Goal: Transaction & Acquisition: Book appointment/travel/reservation

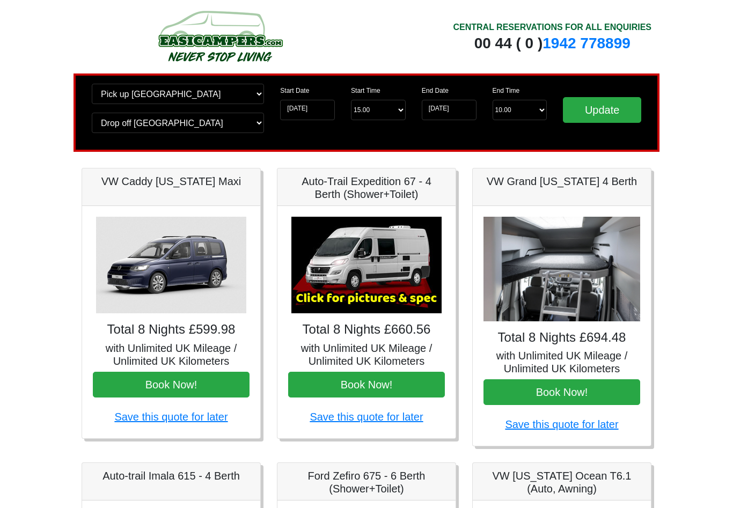
click at [388, 296] on img at bounding box center [366, 265] width 150 height 97
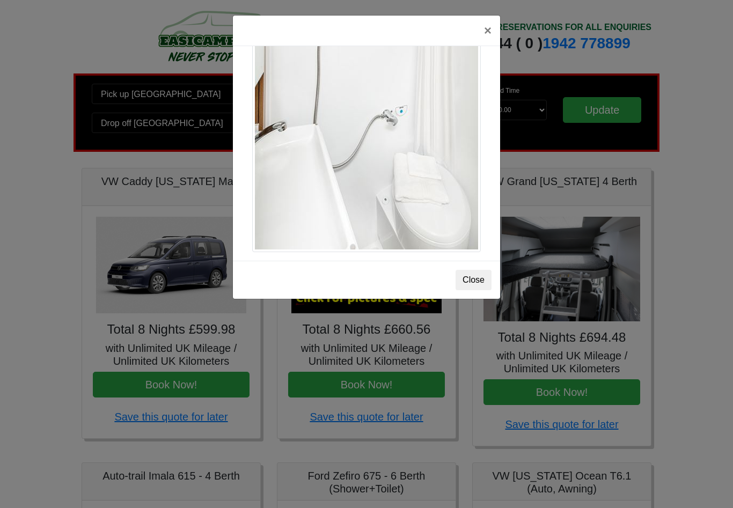
scroll to position [1488, 0]
click at [491, 274] on button "Close" at bounding box center [473, 280] width 36 height 20
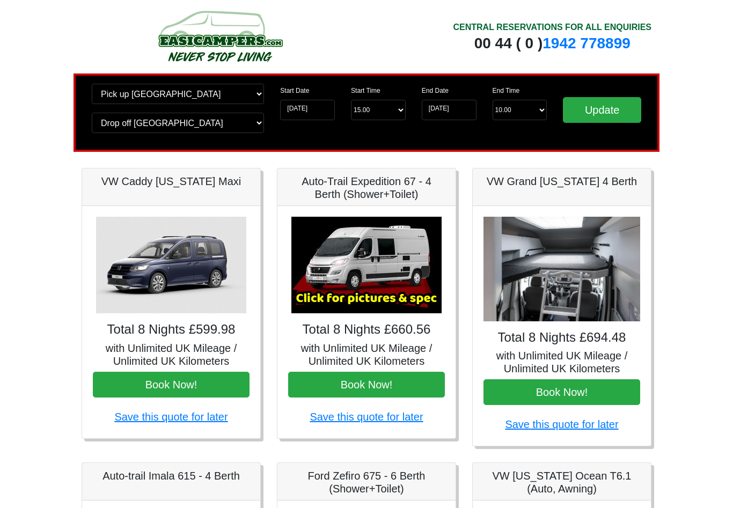
click at [408, 290] on img at bounding box center [366, 265] width 150 height 97
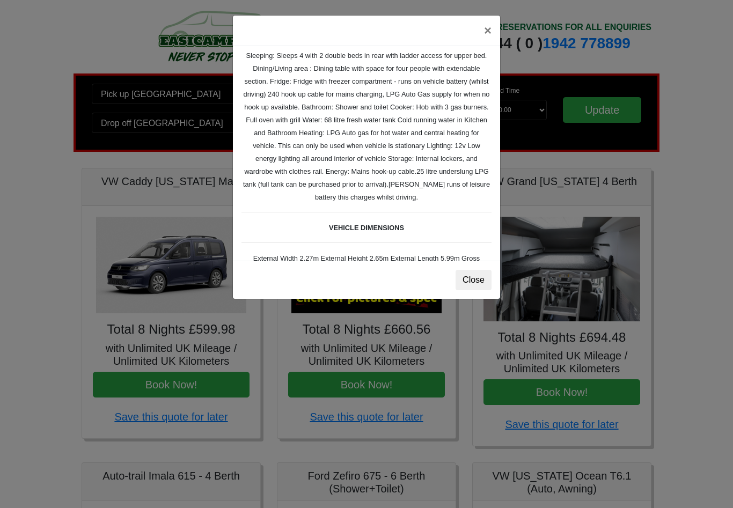
scroll to position [168, 0]
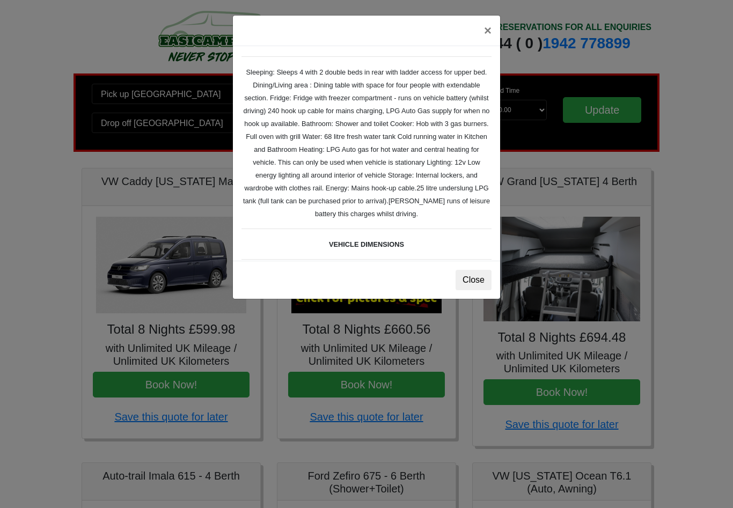
click at [493, 32] on button "×" at bounding box center [487, 31] width 25 height 30
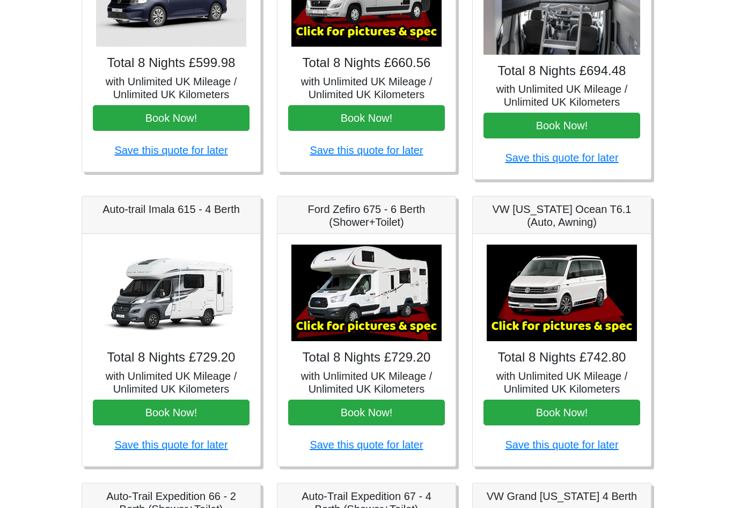
scroll to position [276, 0]
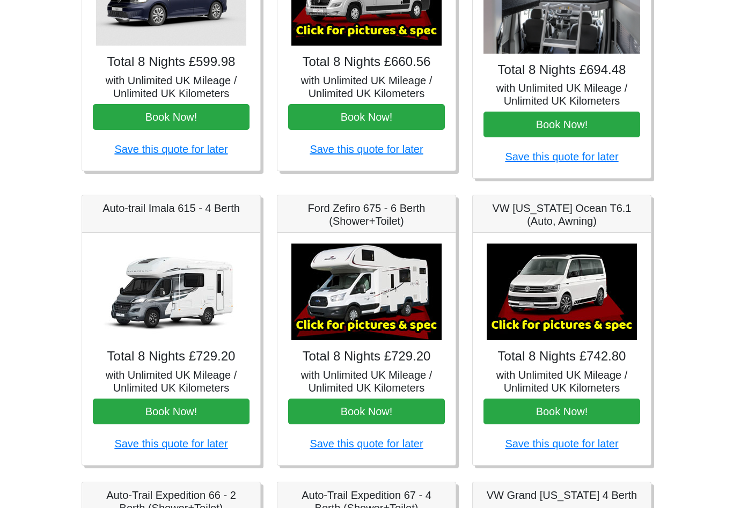
click at [398, 310] on img at bounding box center [366, 292] width 150 height 97
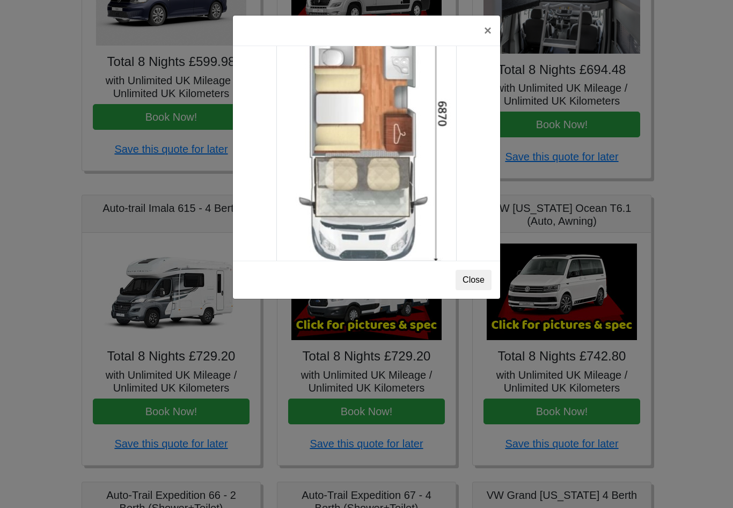
scroll to position [1869, 0]
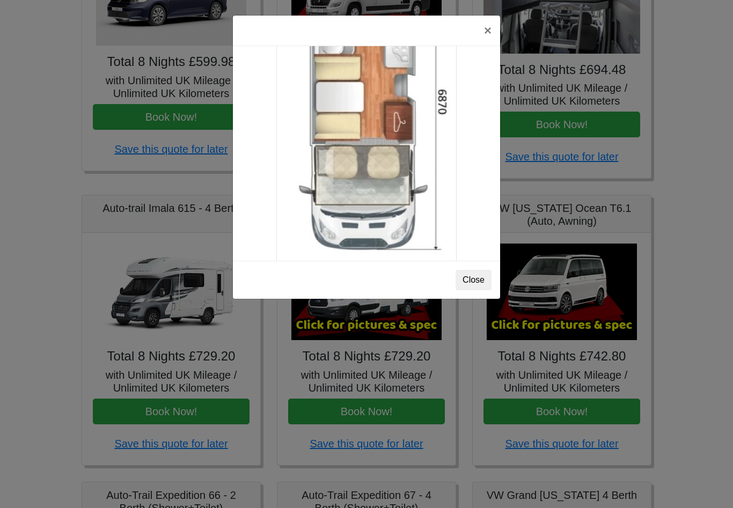
click at [468, 116] on div "Ford Zefiro 675 Spec TECHNICAL DATA Engine: 2300cc, JTD, 130bhp. Diesel Transmi…" at bounding box center [366, 153] width 267 height 215
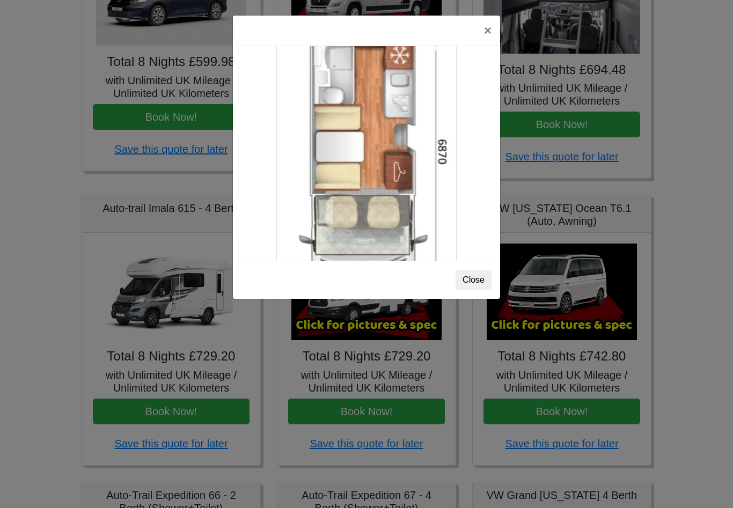
scroll to position [1817, 0]
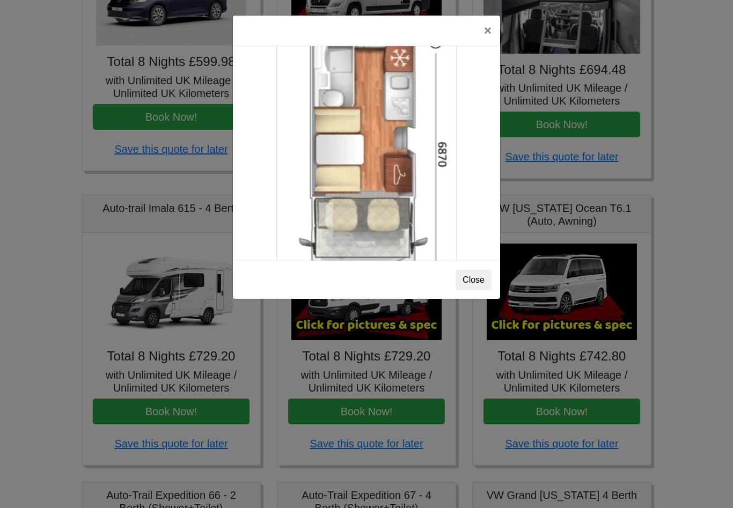
click at [488, 30] on button "×" at bounding box center [487, 31] width 25 height 30
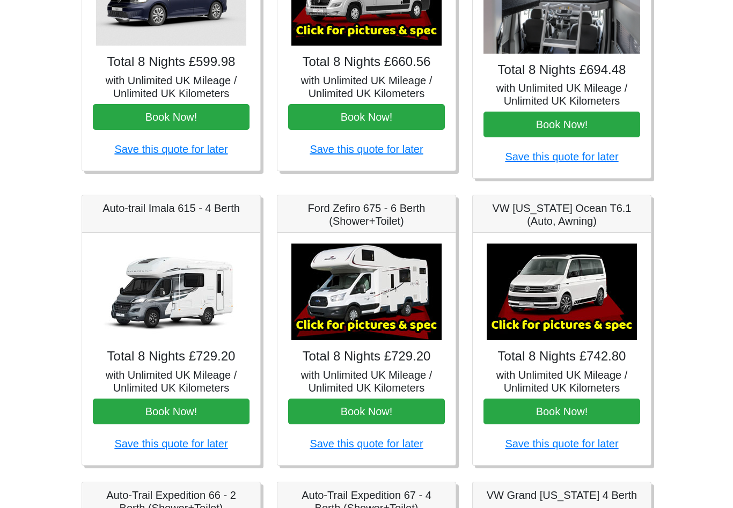
click at [576, 296] on img at bounding box center [562, 292] width 150 height 97
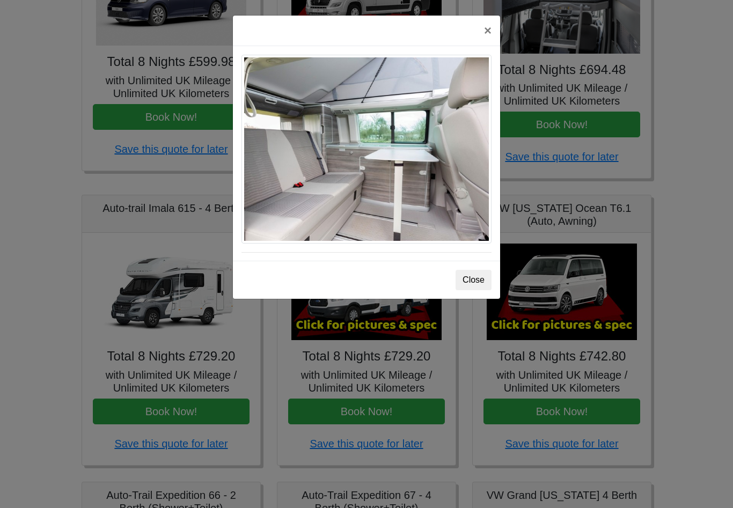
scroll to position [841, 0]
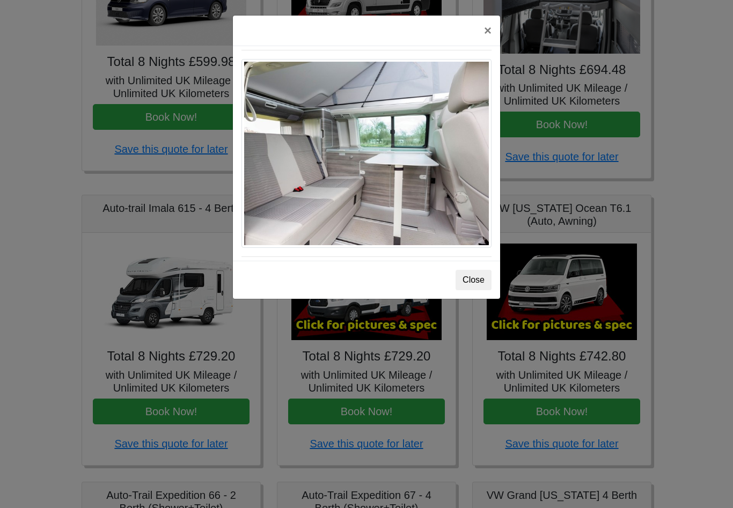
click at [488, 282] on button "Close" at bounding box center [473, 280] width 36 height 20
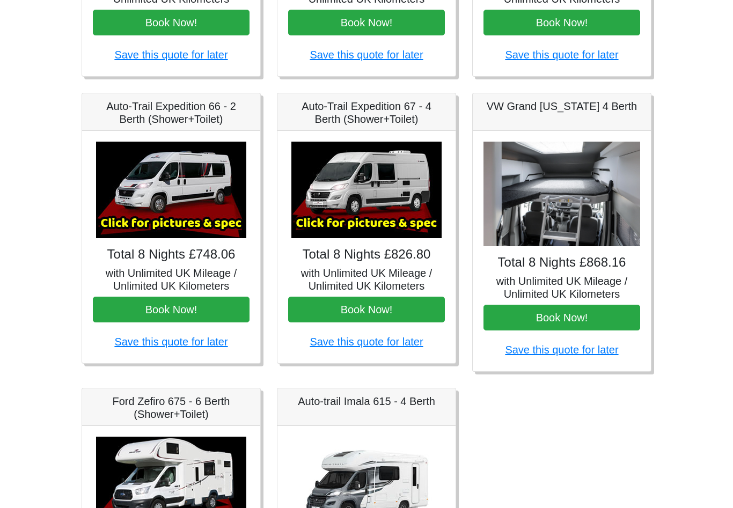
scroll to position [667, 0]
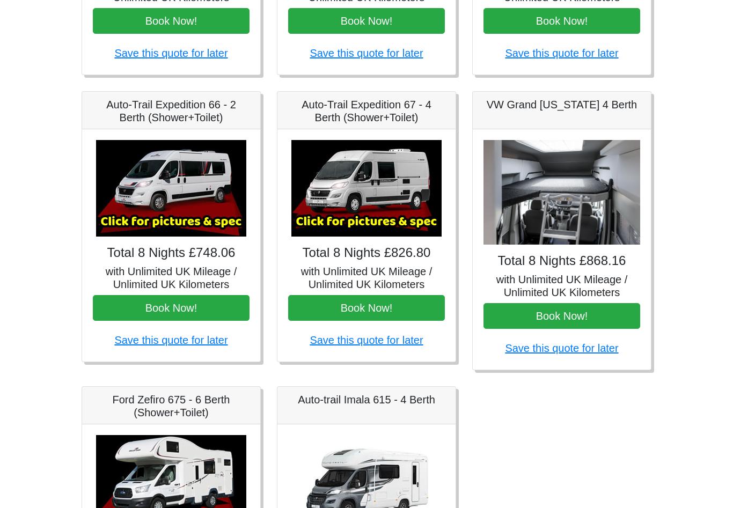
click at [179, 217] on img at bounding box center [171, 188] width 150 height 97
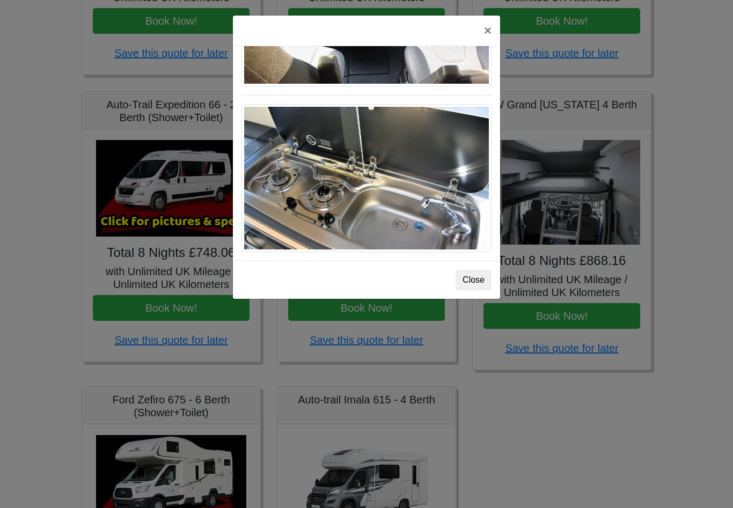
scroll to position [1152, 0]
click at [494, 28] on button "×" at bounding box center [487, 31] width 25 height 30
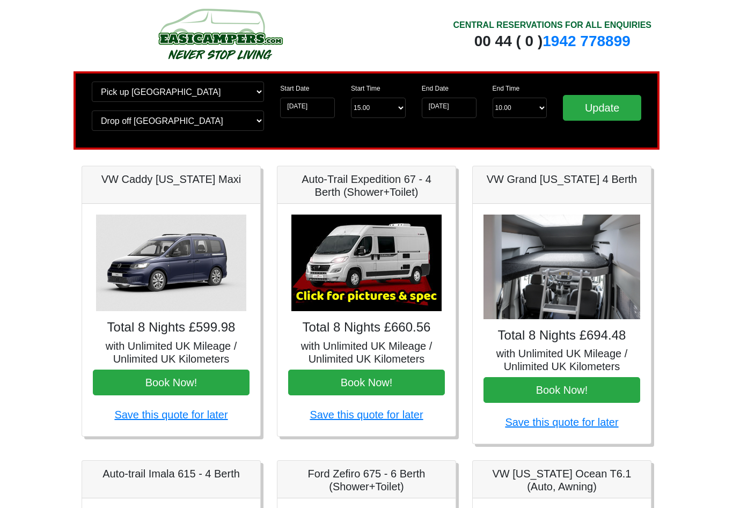
scroll to position [0, 0]
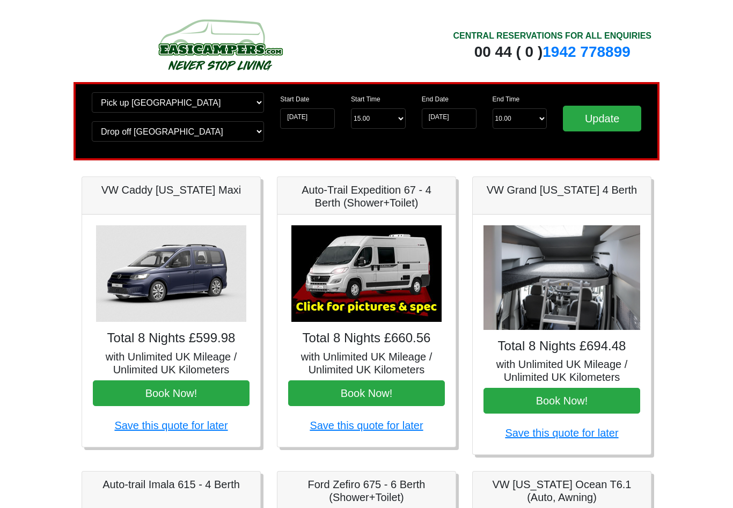
click at [619, 110] on input "Update" at bounding box center [602, 119] width 78 height 26
click at [457, 117] on input "17-04-2026" at bounding box center [449, 118] width 55 height 20
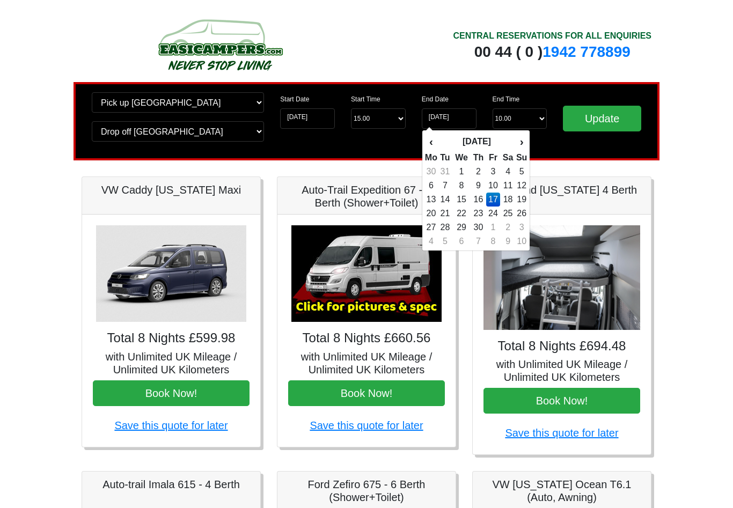
click at [517, 202] on td "19" at bounding box center [522, 200] width 12 height 14
type input "19-04-2026"
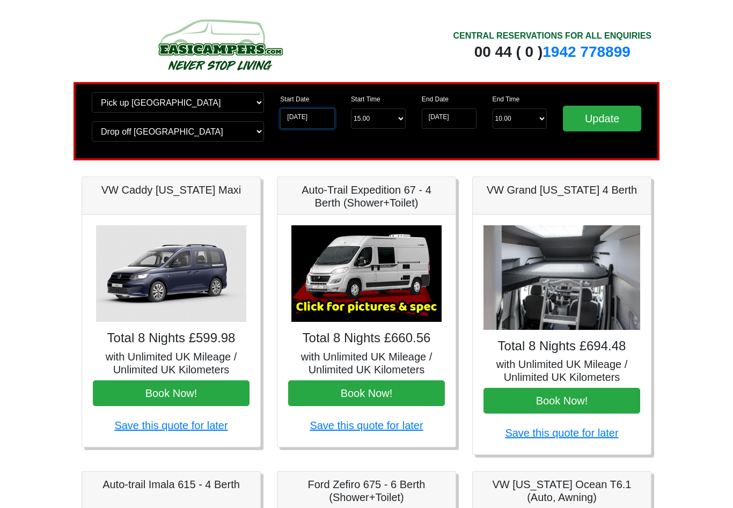
click at [321, 118] on input "09-04-2026" at bounding box center [307, 118] width 55 height 20
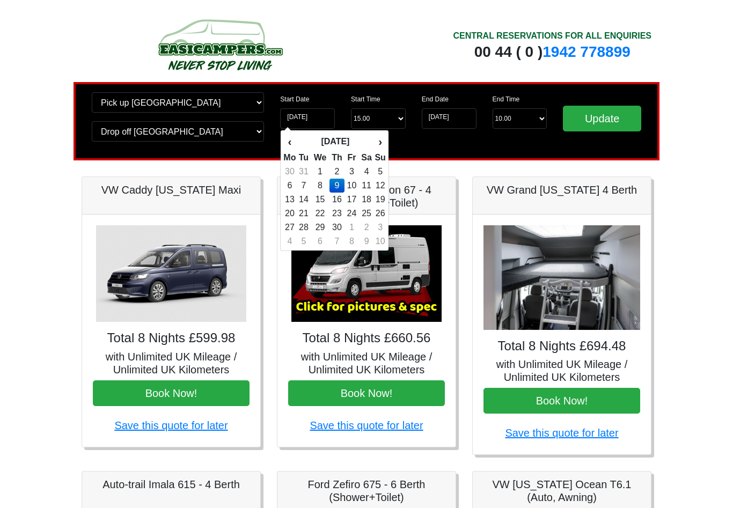
click at [357, 181] on td "10" at bounding box center [351, 186] width 14 height 14
type input "[DATE]"
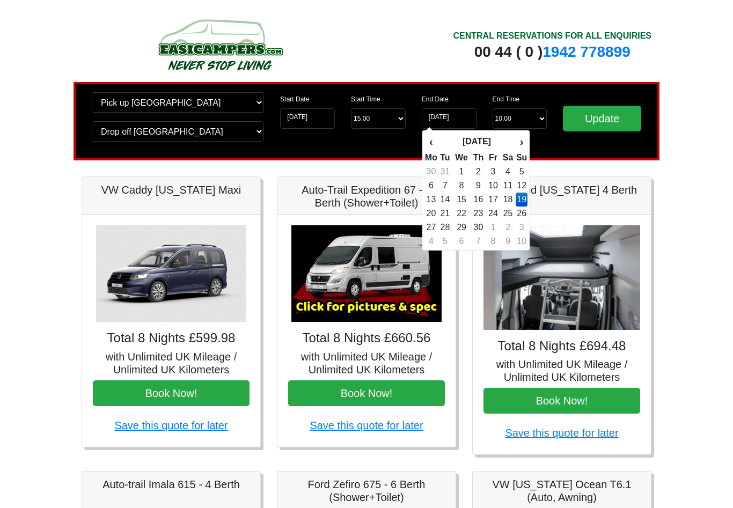
click at [525, 190] on td "12" at bounding box center [522, 186] width 12 height 14
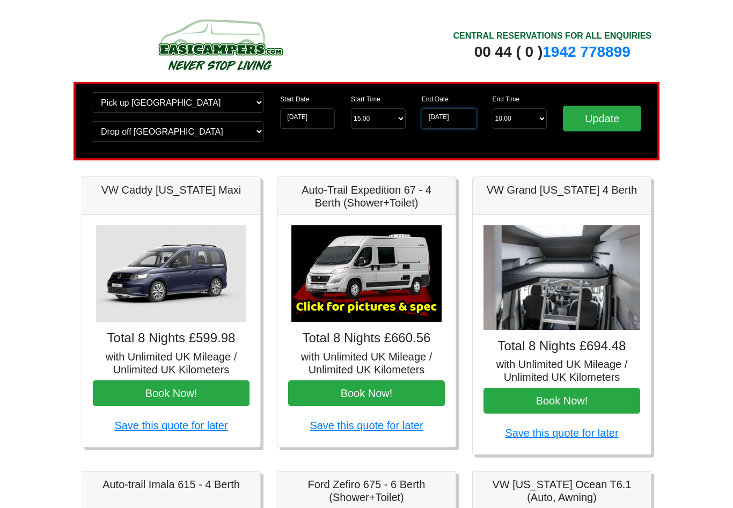
click at [469, 117] on input "12-04-2026" at bounding box center [449, 118] width 55 height 20
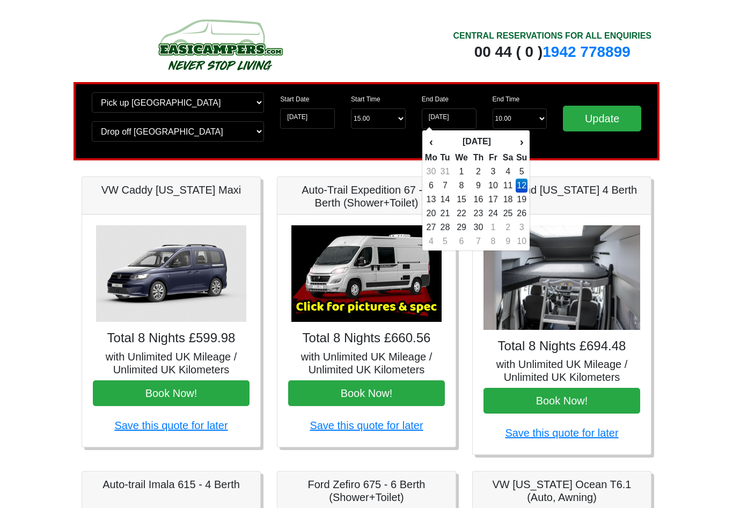
click at [494, 196] on td "17" at bounding box center [493, 200] width 14 height 14
type input "[DATE]"
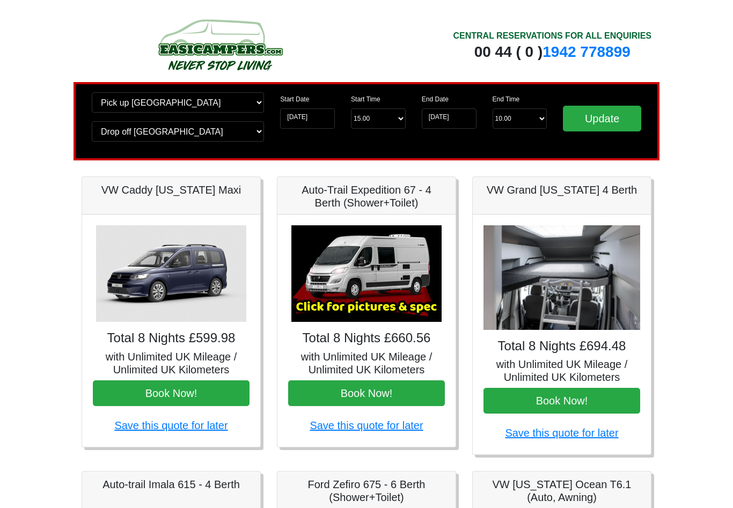
click at [618, 121] on input "Update" at bounding box center [602, 119] width 78 height 26
click at [395, 387] on button "Book Now!" at bounding box center [366, 393] width 157 height 26
click at [311, 488] on h5 "Ford Zefiro 675 - 6 Berth (Shower+Toilet)" at bounding box center [366, 491] width 157 height 26
click at [203, 268] on img at bounding box center [171, 273] width 150 height 97
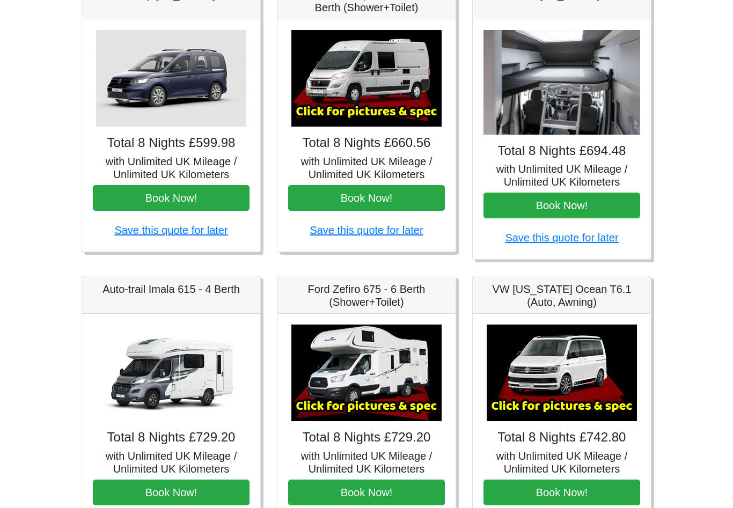
scroll to position [195, 0]
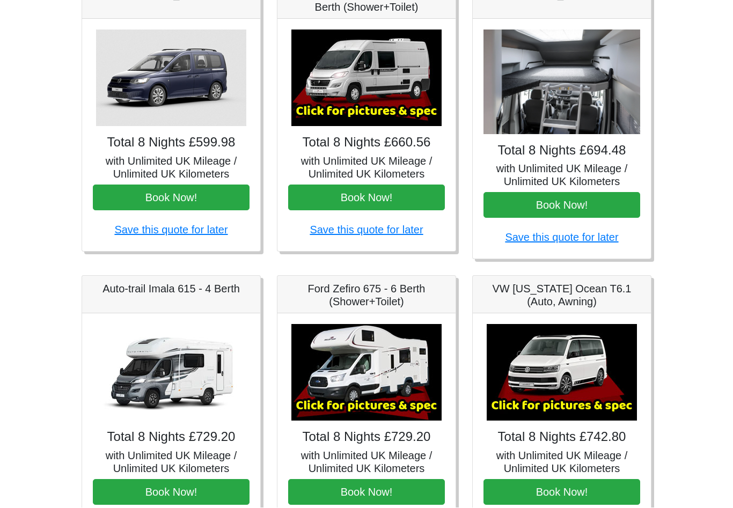
click at [580, 377] on img at bounding box center [562, 373] width 150 height 97
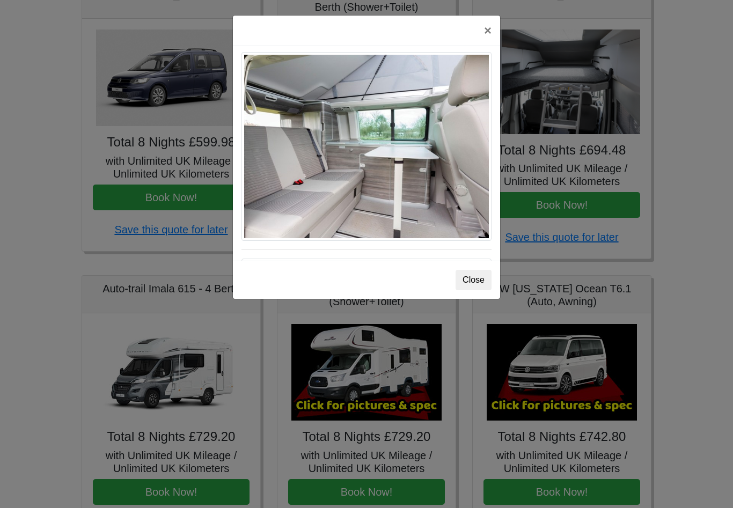
scroll to position [847, 0]
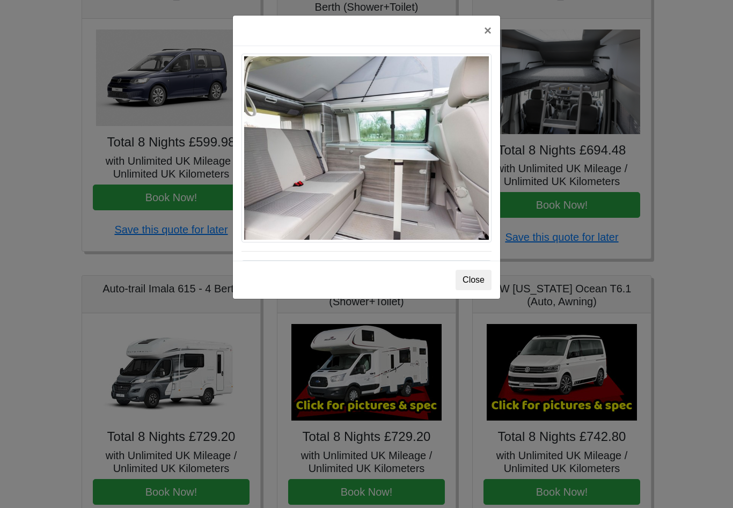
click at [493, 39] on button "×" at bounding box center [487, 31] width 25 height 30
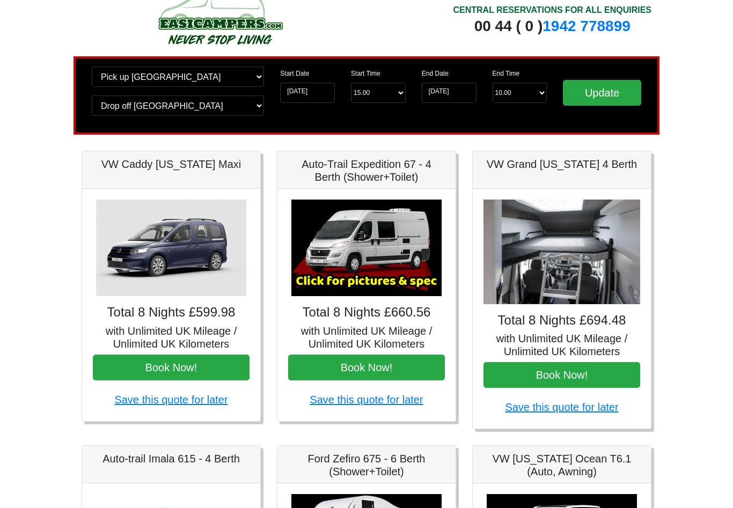
scroll to position [0, 0]
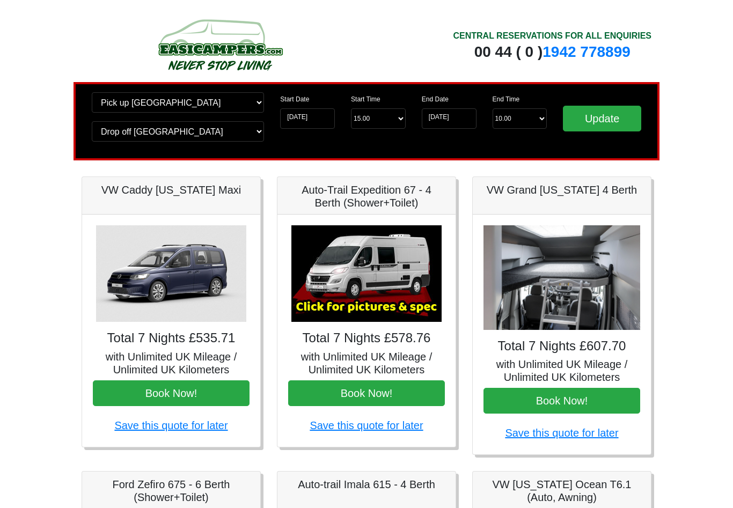
click at [614, 126] on input "Update" at bounding box center [602, 119] width 78 height 26
